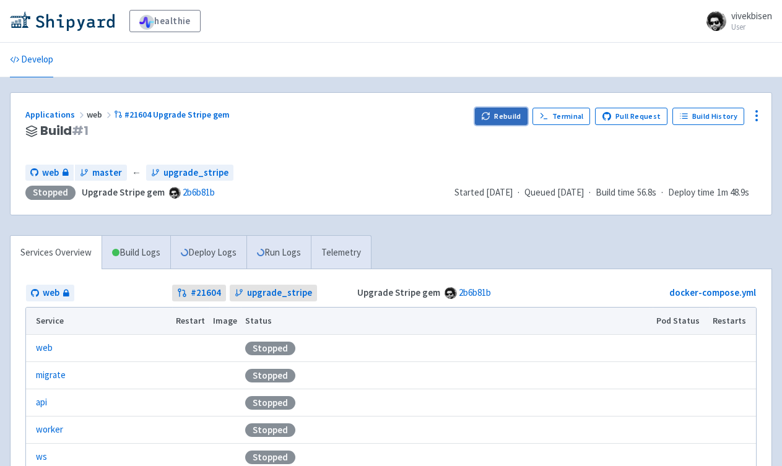
click at [493, 110] on button "Rebuild" at bounding box center [501, 116] width 53 height 17
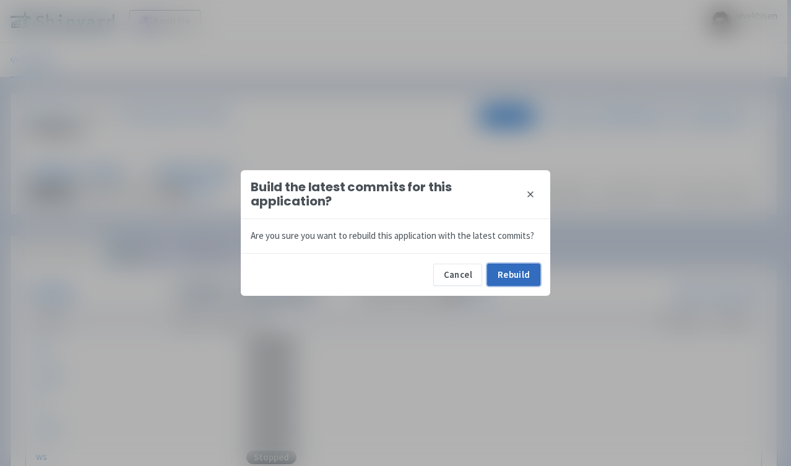
click at [524, 280] on button "Rebuild" at bounding box center [513, 275] width 53 height 22
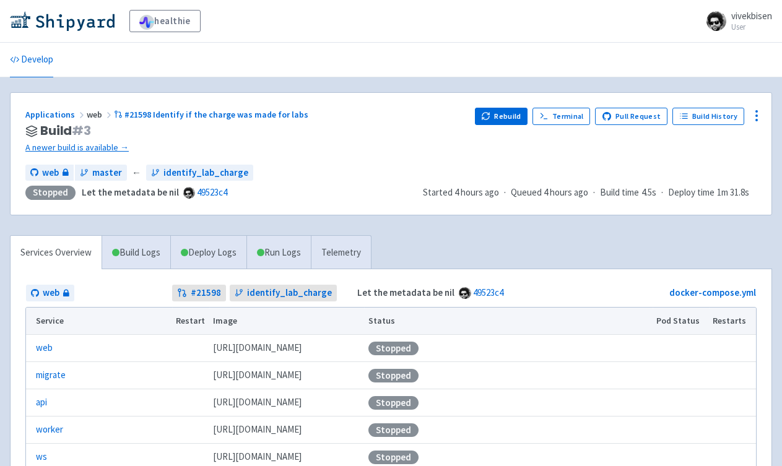
scroll to position [8, 0]
